Goal: Task Accomplishment & Management: Manage account settings

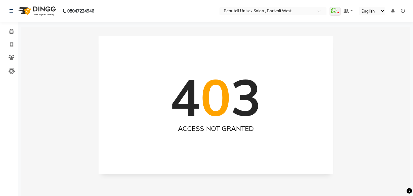
click at [404, 12] on icon at bounding box center [403, 11] width 4 height 4
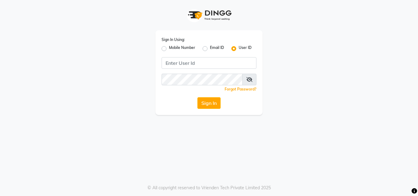
click at [169, 49] on label "Mobile Number" at bounding box center [182, 48] width 26 height 7
click at [169, 49] on input "Mobile Number" at bounding box center [171, 47] width 4 height 4
radio input "true"
radio input "false"
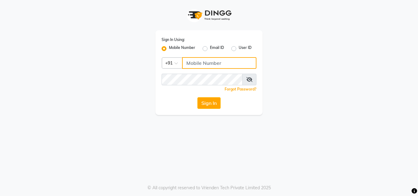
click at [202, 60] on input "Username" at bounding box center [219, 63] width 74 height 12
type input "9167983106"
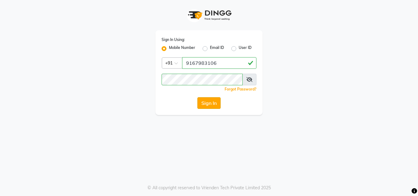
click at [208, 102] on button "Sign In" at bounding box center [208, 103] width 23 height 12
